Goal: Transaction & Acquisition: Subscribe to service/newsletter

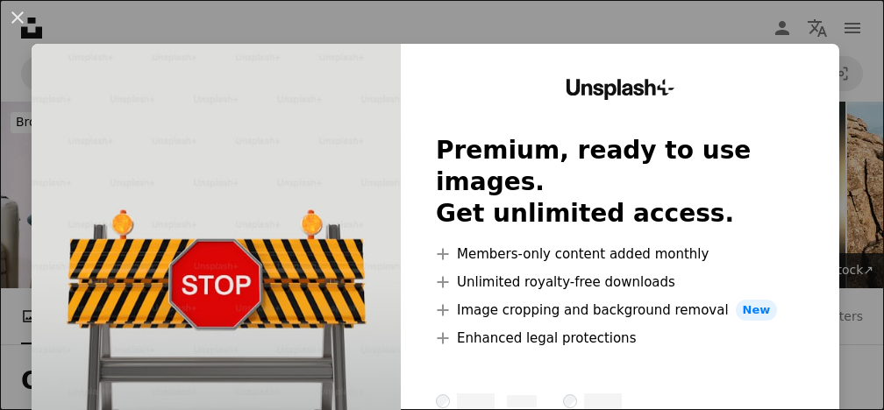
scroll to position [438, 0]
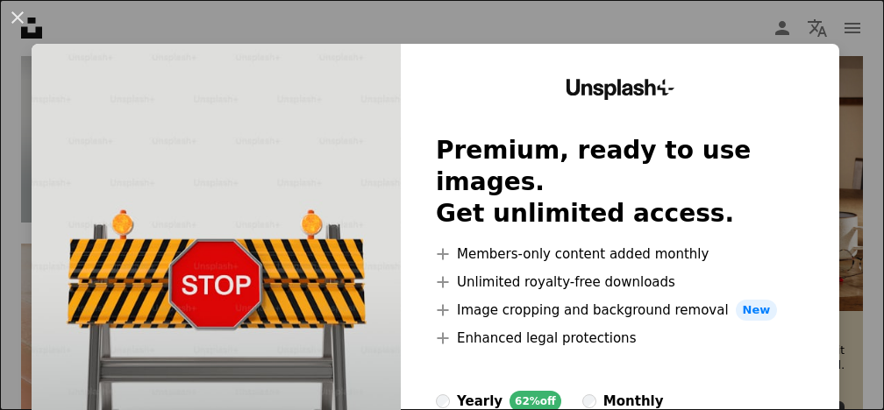
click at [743, 349] on div at bounding box center [620, 370] width 368 height 42
click at [768, 349] on div at bounding box center [620, 370] width 368 height 42
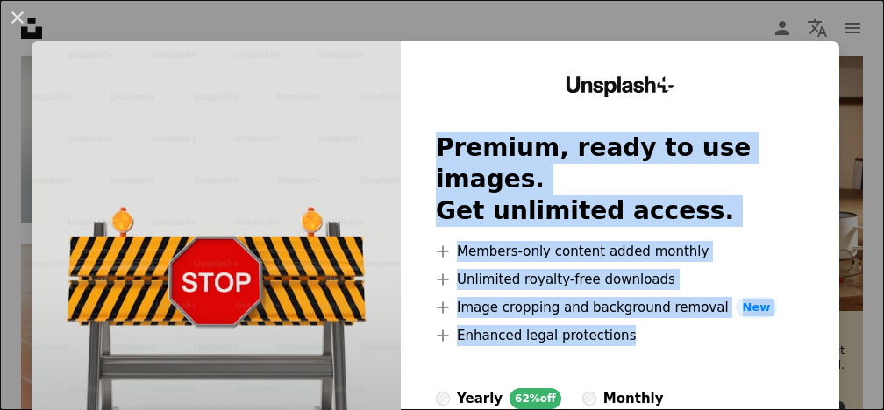
drag, startPoint x: 768, startPoint y: 325, endPoint x: 766, endPoint y: 410, distance: 85.1
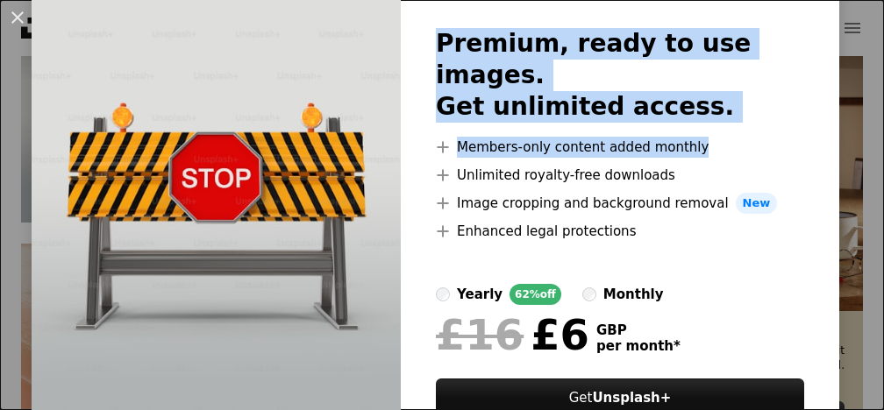
scroll to position [190, 0]
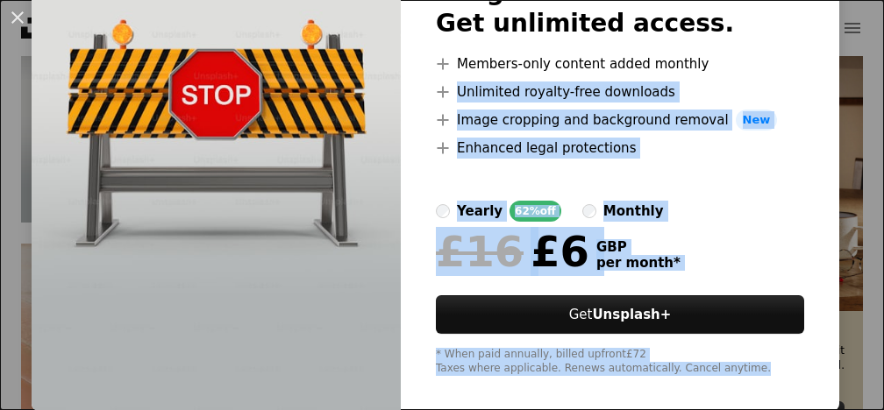
drag, startPoint x: 831, startPoint y: 224, endPoint x: 782, endPoint y: 344, distance: 129.8
click at [782, 344] on div "Unsplash+ Premium, ready to use images. Get unlimited access. A plus sign Membe…" at bounding box center [620, 133] width 438 height 558
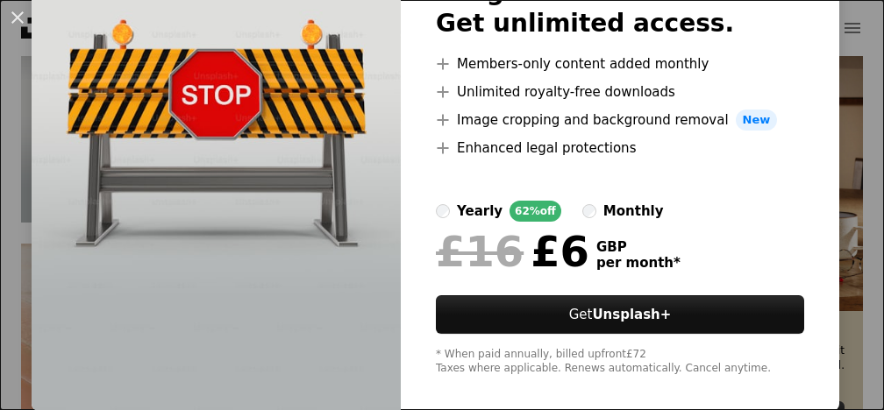
click at [738, 229] on div "£16 £6 GBP per month *" at bounding box center [620, 252] width 368 height 46
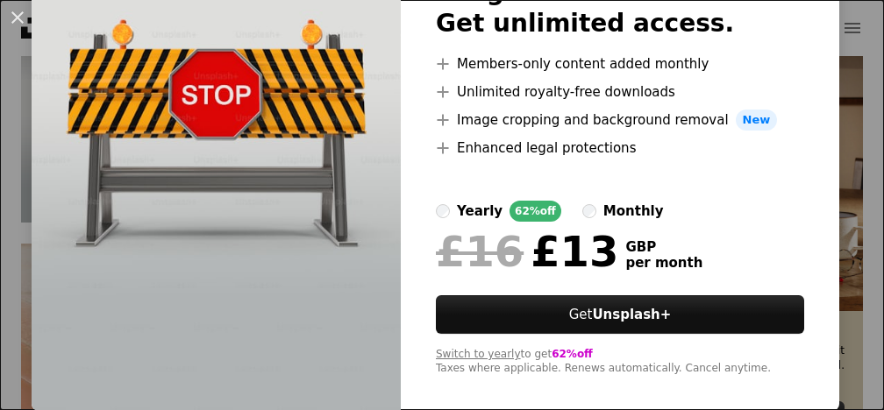
click at [466, 201] on label "yearly 62% off" at bounding box center [498, 211] width 125 height 21
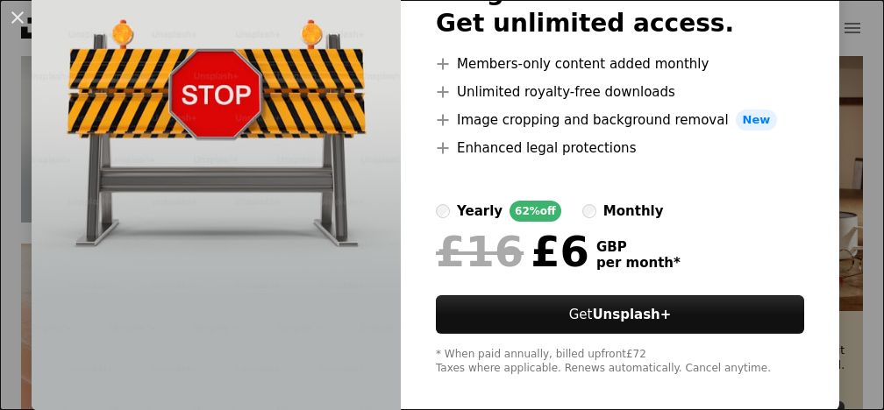
click at [523, 229] on span "£16" at bounding box center [480, 252] width 88 height 46
click at [872, 45] on div "An X shape Unsplash+ Premium, ready to use images. Get unlimited access. A plus…" at bounding box center [442, 205] width 884 height 410
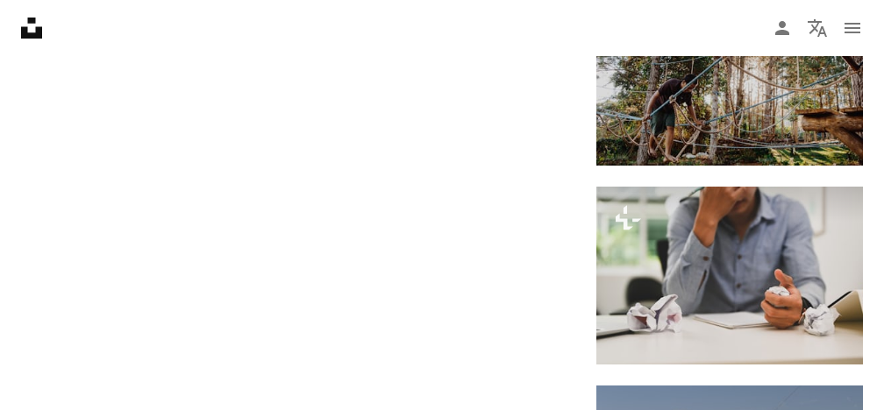
scroll to position [2098, 0]
